Goal: Information Seeking & Learning: Learn about a topic

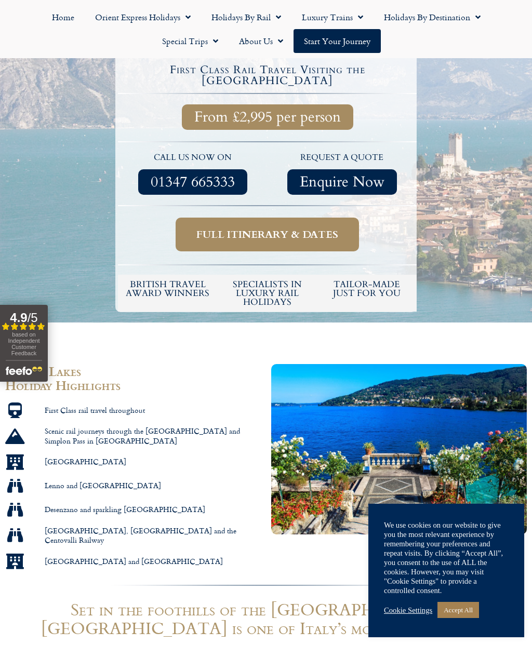
scroll to position [330, 0]
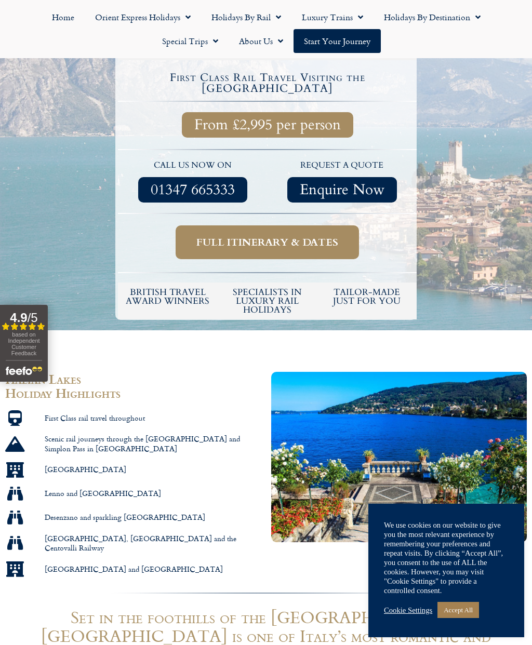
click at [284, 236] on span "Full itinerary & dates" at bounding box center [267, 242] width 142 height 13
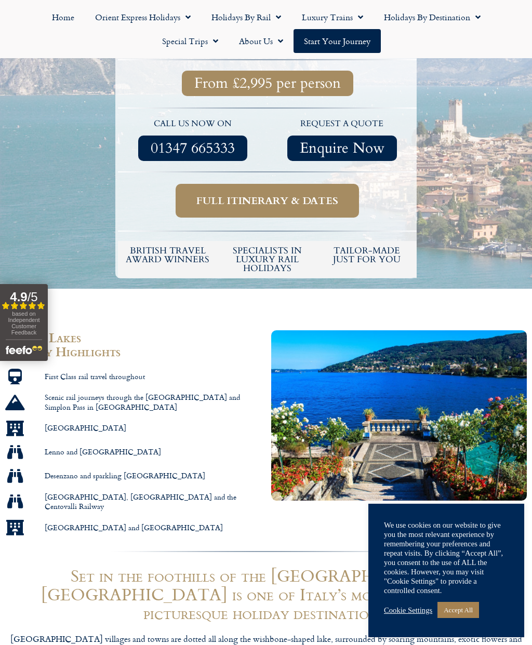
click at [300, 194] on span "Full itinerary & dates" at bounding box center [267, 200] width 142 height 13
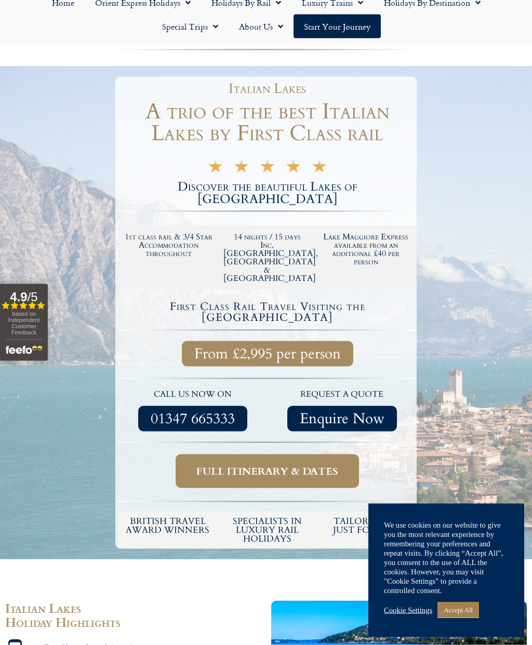
scroll to position [0, 0]
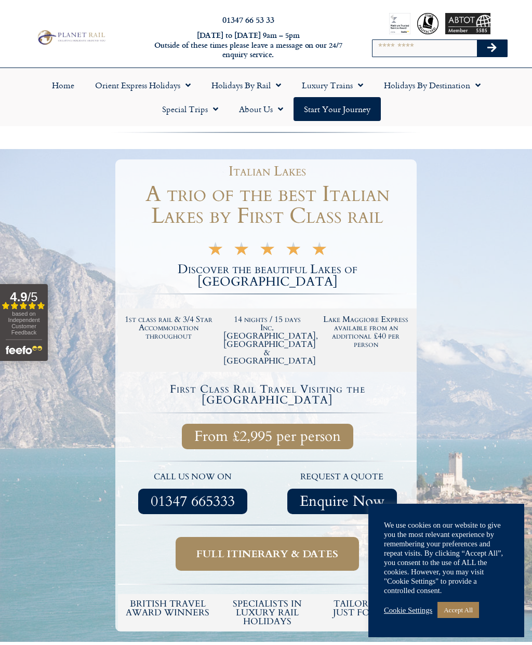
click at [265, 86] on link "Holidays by Rail" at bounding box center [246, 85] width 90 height 24
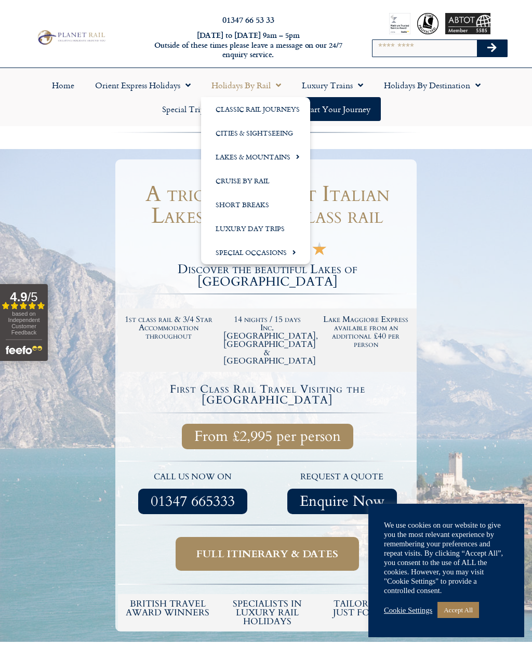
click at [285, 157] on link "Lakes & Mountains" at bounding box center [255, 157] width 109 height 24
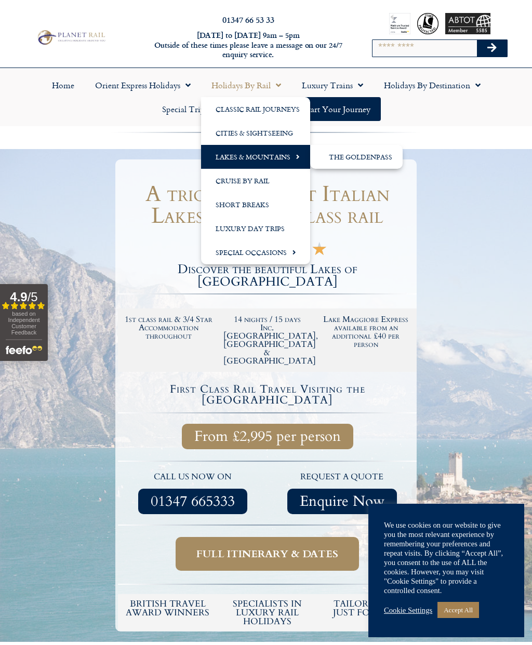
click at [366, 154] on link "The GoldenPass" at bounding box center [356, 157] width 92 height 24
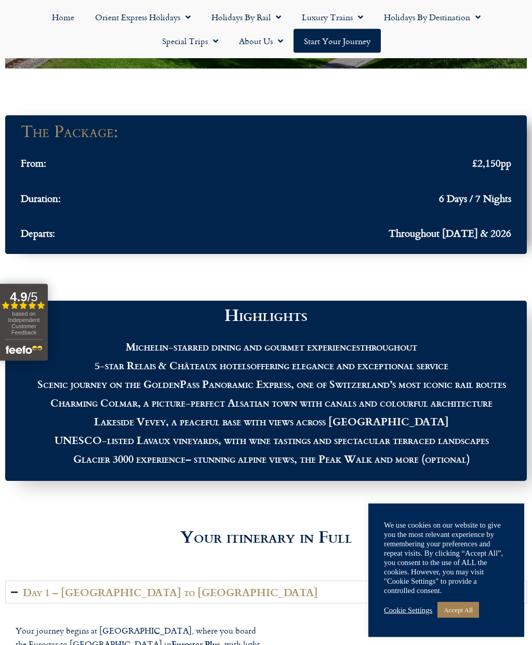
scroll to position [978, 0]
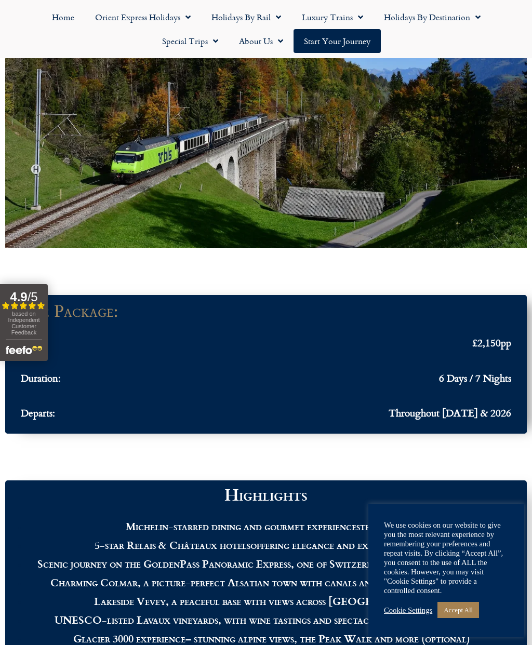
click at [172, 19] on link "Orient Express Holidays" at bounding box center [143, 17] width 116 height 24
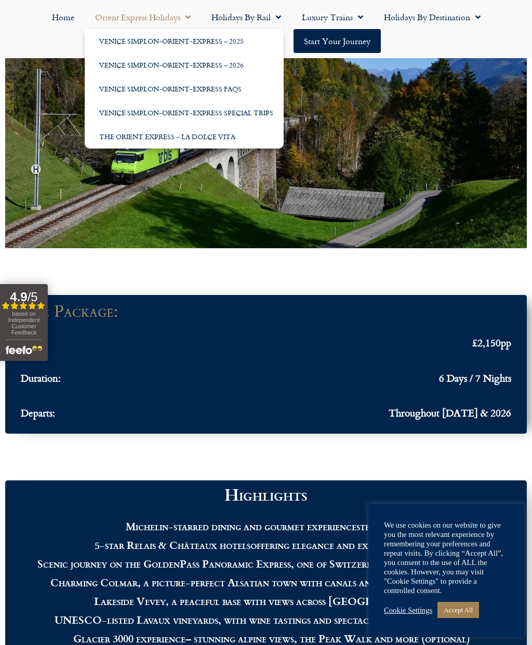
click at [223, 44] on link "Venice Simplon-Orient-Express – 2025" at bounding box center [184, 41] width 199 height 24
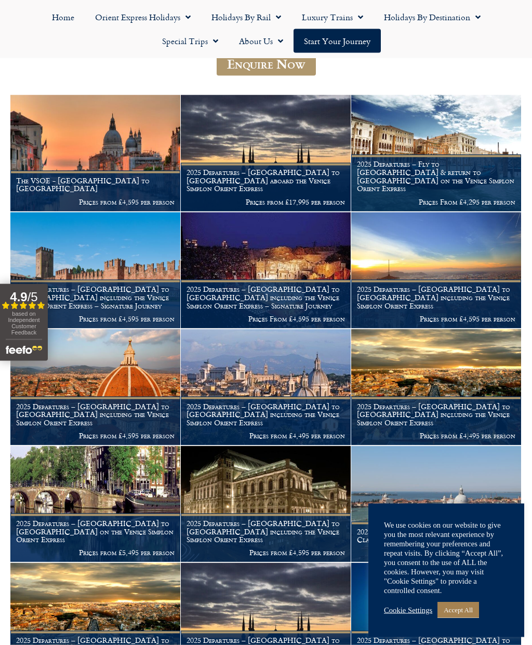
scroll to position [144, 0]
click at [255, 14] on link "Holidays by Rail" at bounding box center [246, 17] width 90 height 24
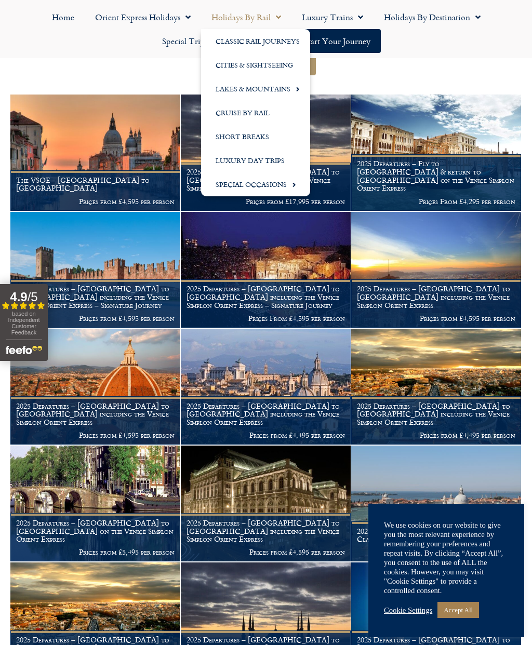
click at [285, 41] on link "Classic Rail Journeys" at bounding box center [255, 41] width 109 height 24
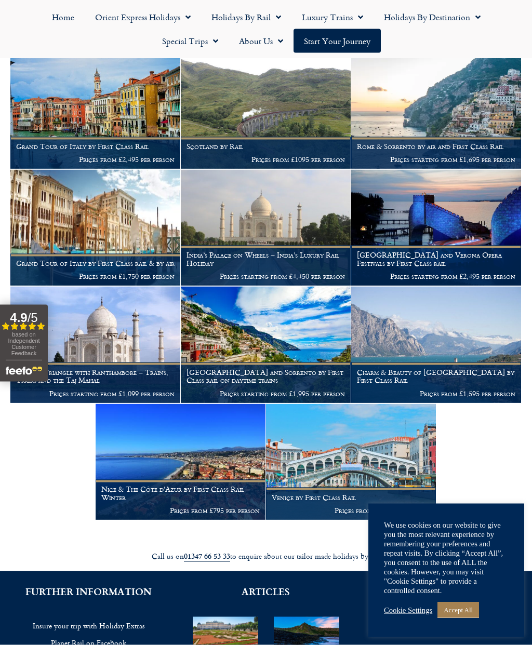
scroll to position [537, 0]
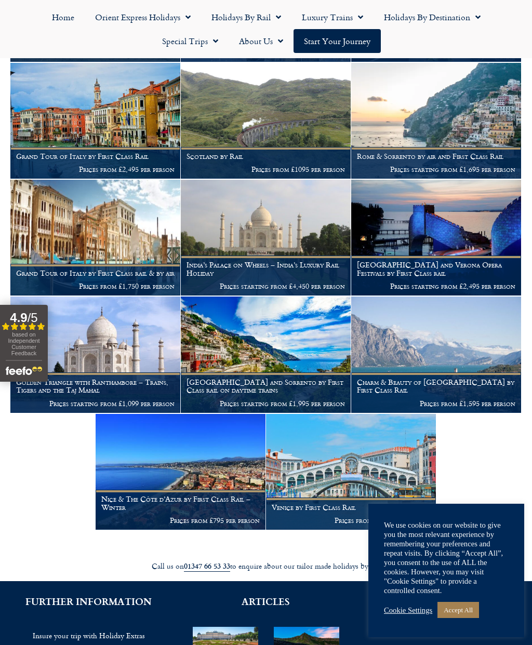
click at [138, 113] on img at bounding box center [95, 121] width 170 height 116
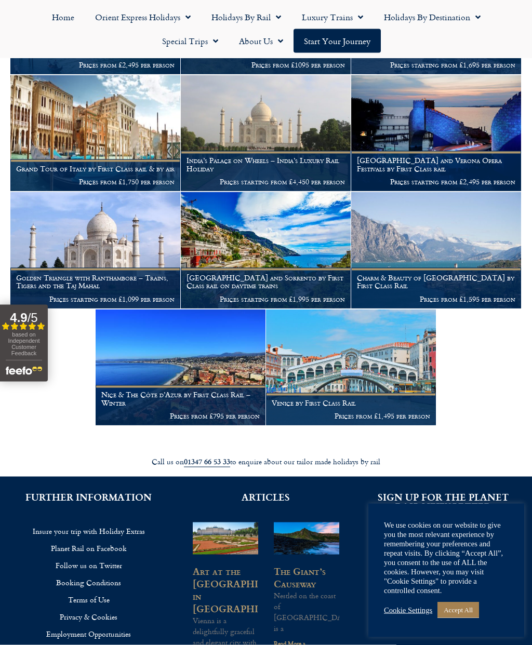
scroll to position [642, 0]
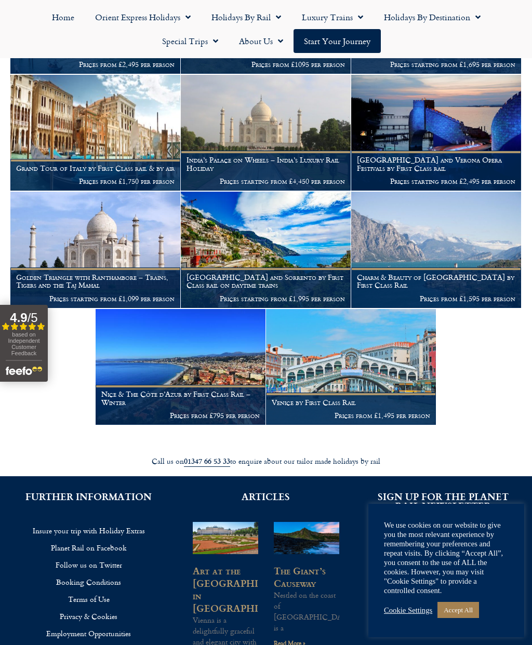
click at [480, 241] on img at bounding box center [436, 250] width 170 height 116
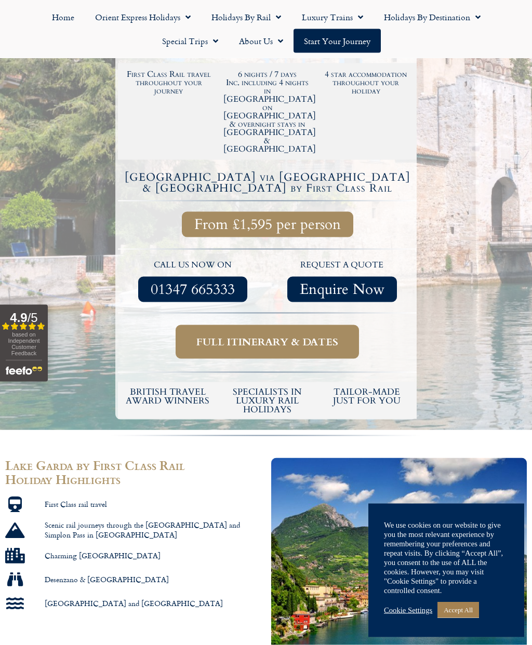
scroll to position [268, 0]
